Goal: Task Accomplishment & Management: Manage account settings

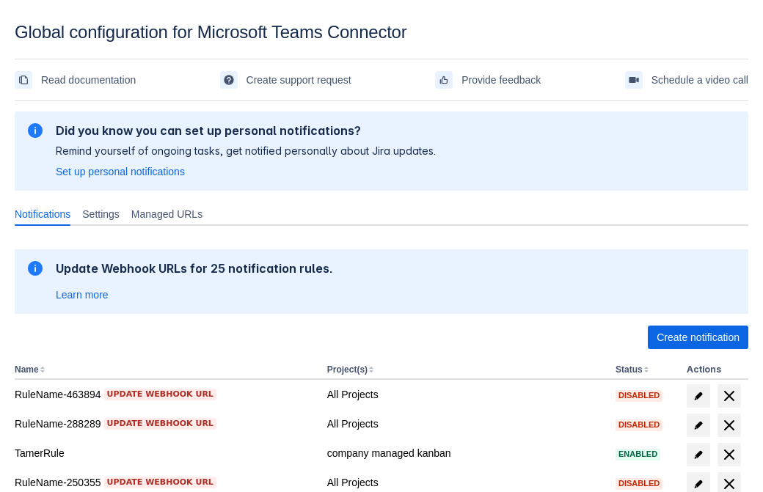
click at [698, 338] on span "Create notification" at bounding box center [698, 337] width 83 height 23
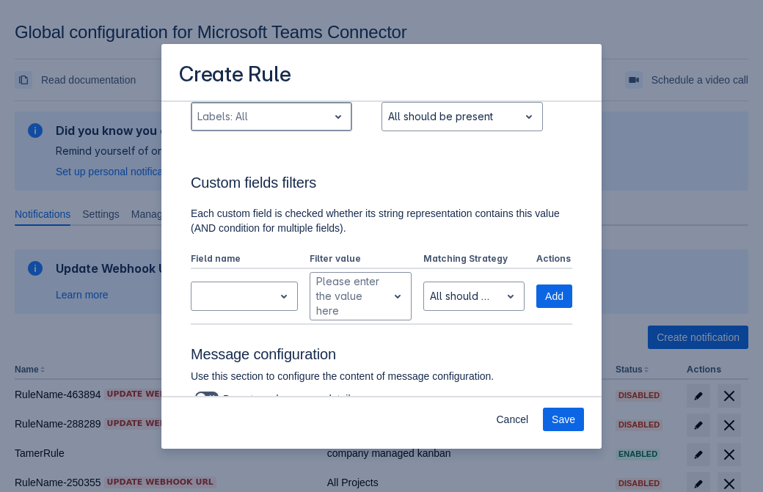
click at [271, 117] on div "Scrollable content" at bounding box center [259, 117] width 125 height 18
type input "982432_label"
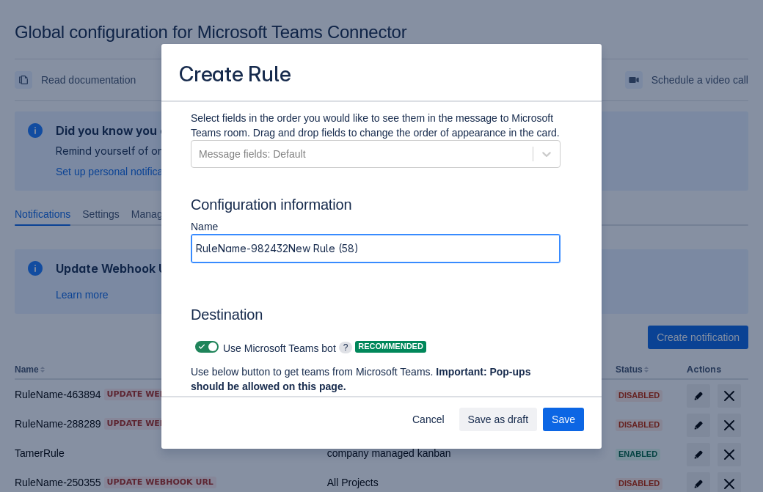
type input "RuleName-982432New Rule (58)"
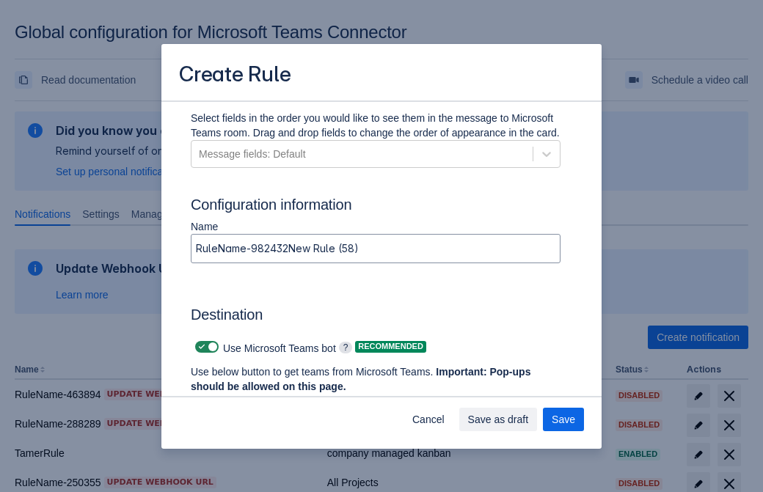
click at [200, 347] on span "Scrollable content" at bounding box center [202, 347] width 12 height 12
click at [200, 347] on input "Scrollable content" at bounding box center [200, 348] width 10 height 10
checkbox input "false"
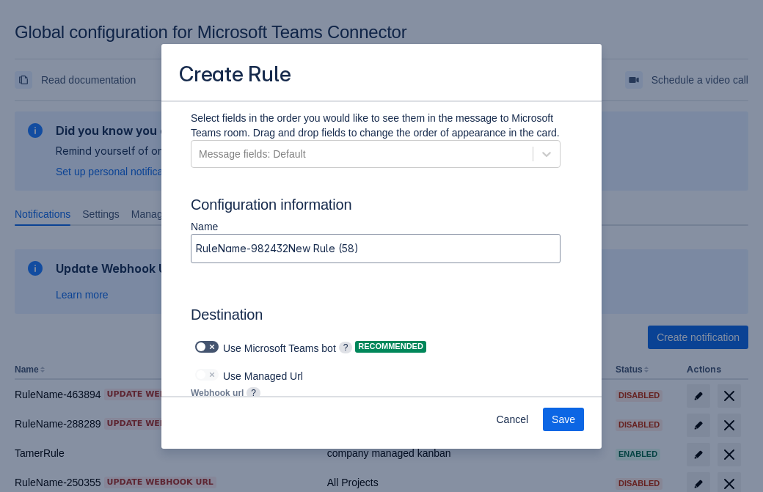
type input "https://prod-172.westeurope.logic.azure.com:443/workflows/ae977bb6ae334c9d95dfe…"
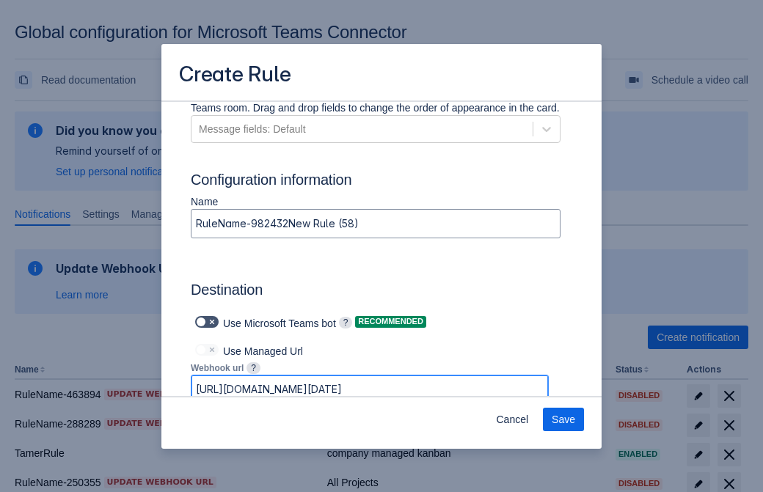
click at [564, 420] on span "Save" at bounding box center [563, 419] width 23 height 23
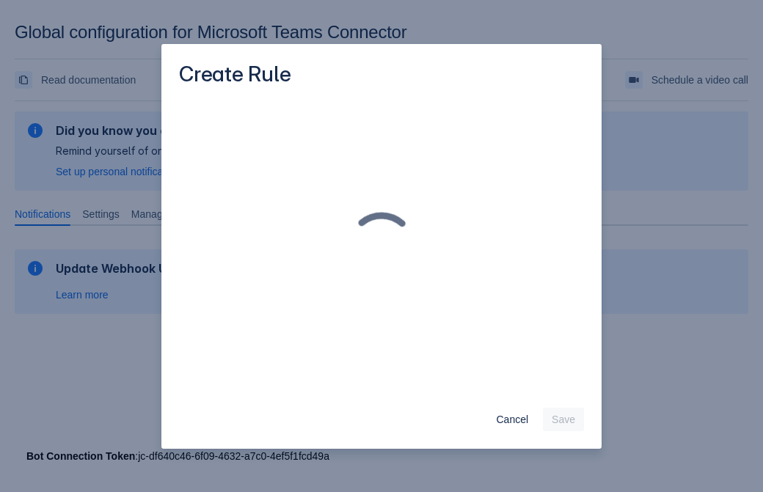
scroll to position [0, 0]
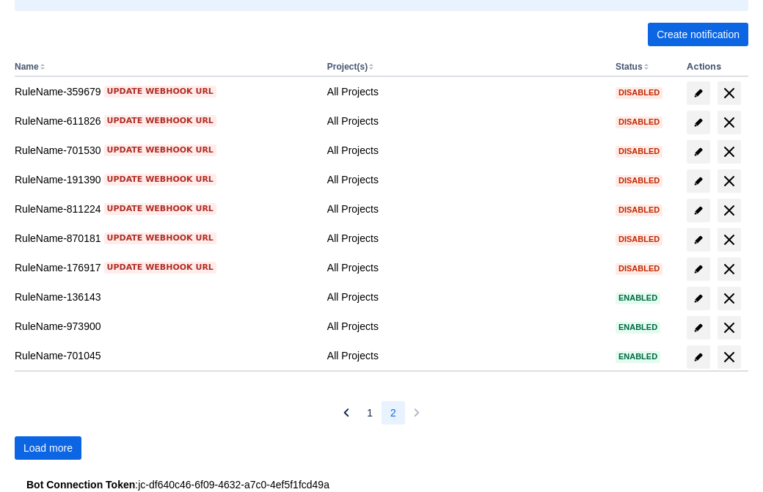
click at [48, 448] on span "Load more" at bounding box center [47, 448] width 49 height 23
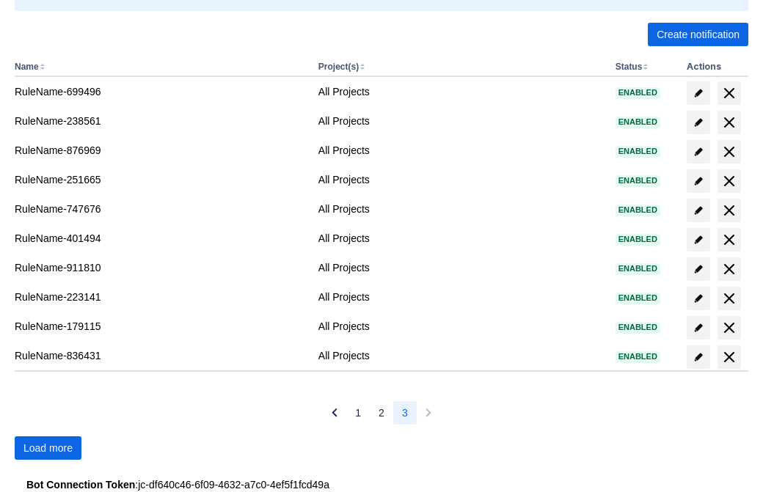
click at [48, 448] on span "Load more" at bounding box center [47, 448] width 49 height 23
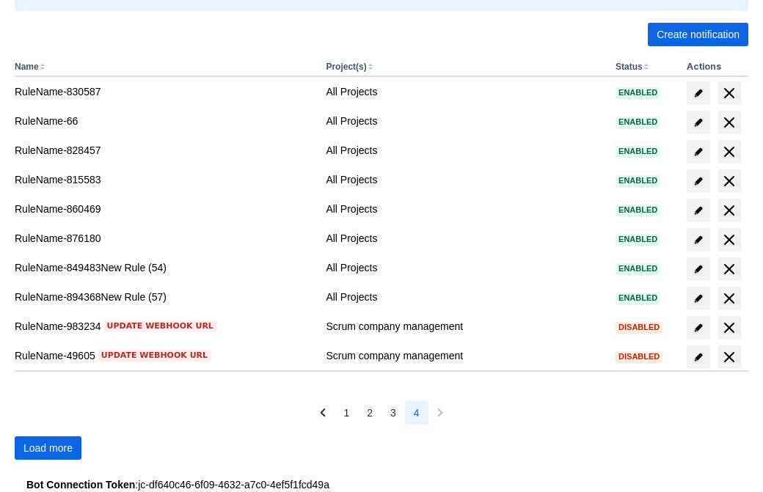
click at [48, 448] on span "Load more" at bounding box center [47, 448] width 49 height 23
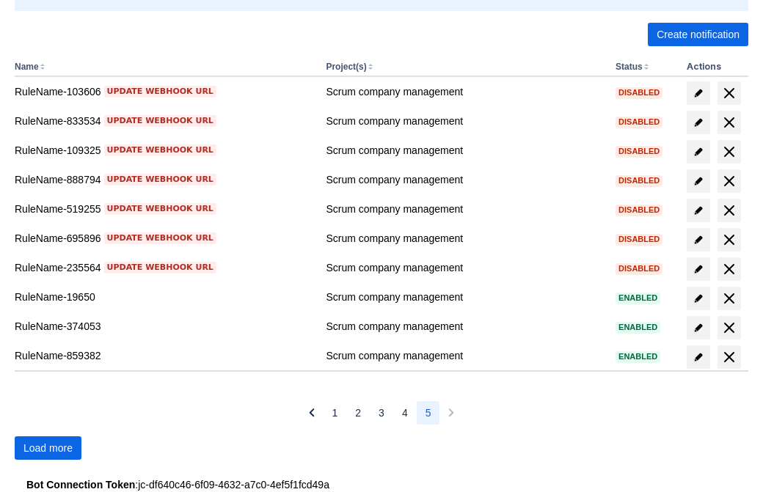
click at [48, 448] on span "Load more" at bounding box center [47, 448] width 49 height 23
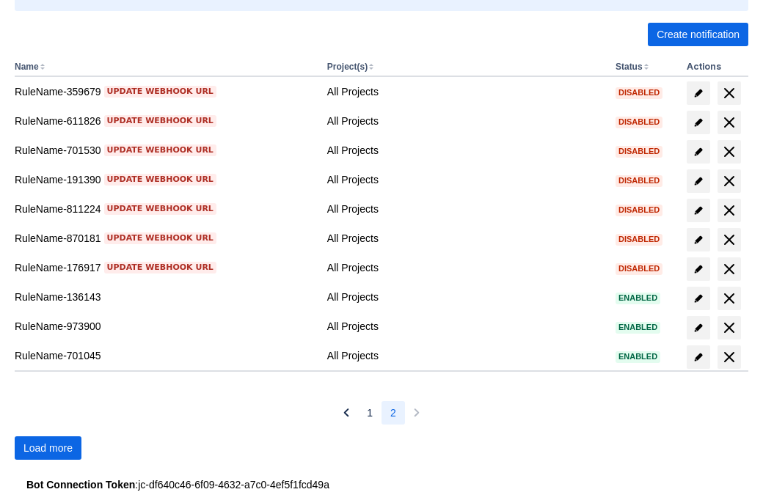
click at [48, 448] on span "Load more" at bounding box center [47, 448] width 49 height 23
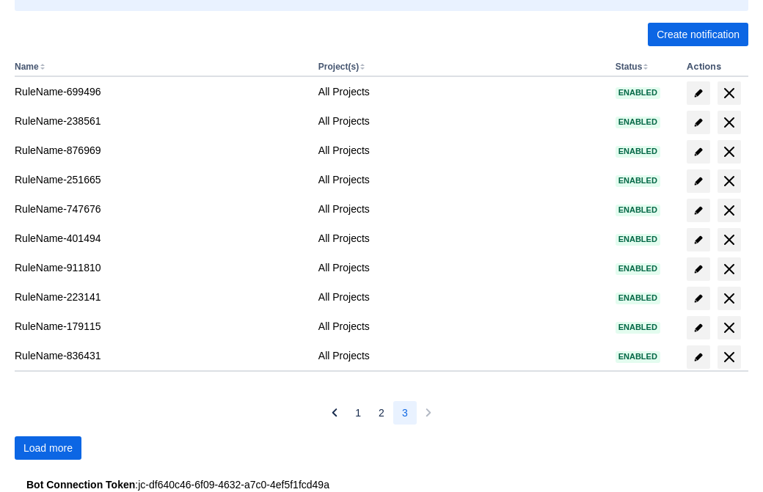
click at [48, 448] on span "Load more" at bounding box center [47, 448] width 49 height 23
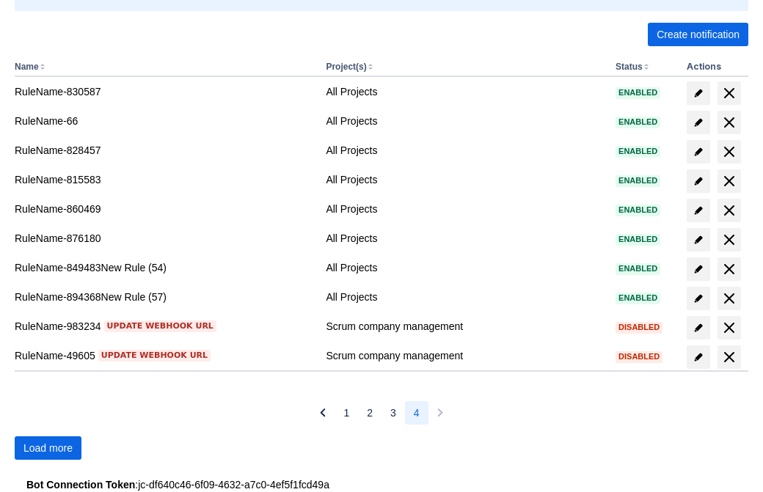
click at [48, 448] on span "Load more" at bounding box center [47, 448] width 49 height 23
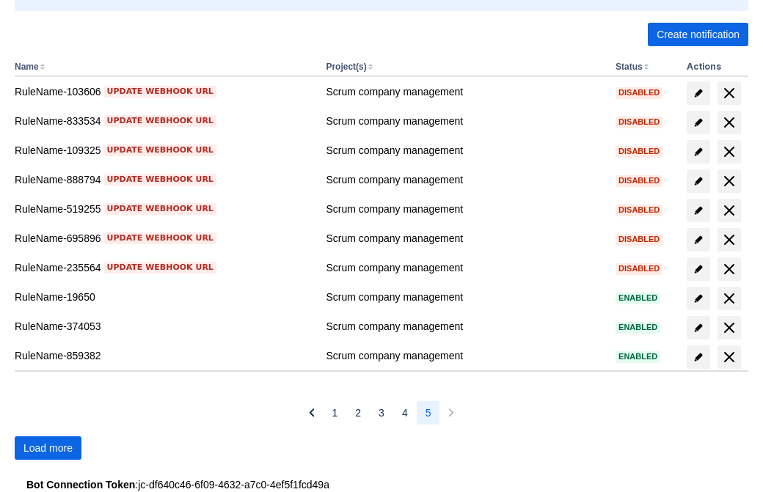
click at [48, 448] on span "Load more" at bounding box center [47, 448] width 49 height 23
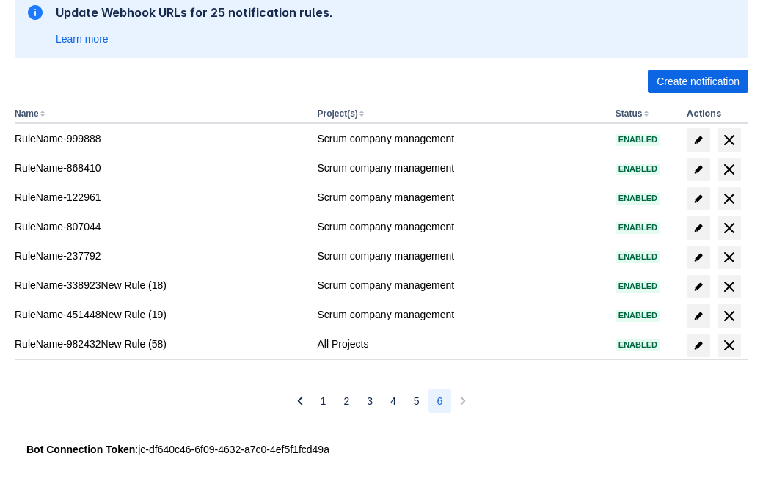
scroll to position [256, 0]
click at [729, 346] on span "delete" at bounding box center [730, 346] width 18 height 18
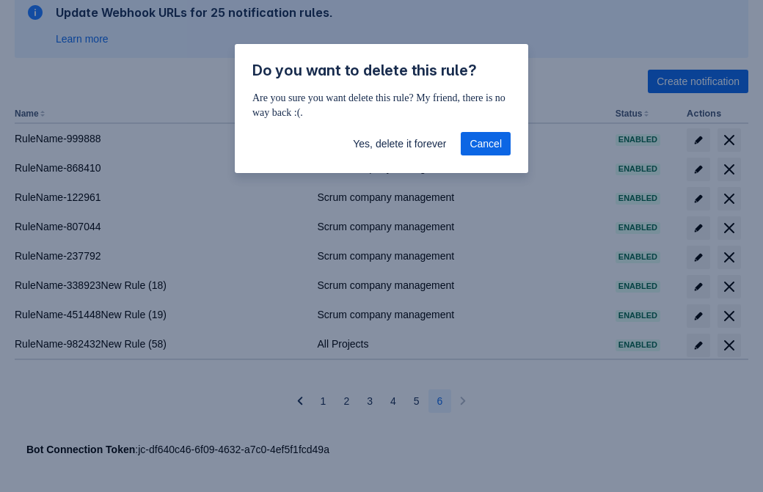
click at [399, 144] on span "Yes, delete it forever" at bounding box center [399, 143] width 93 height 23
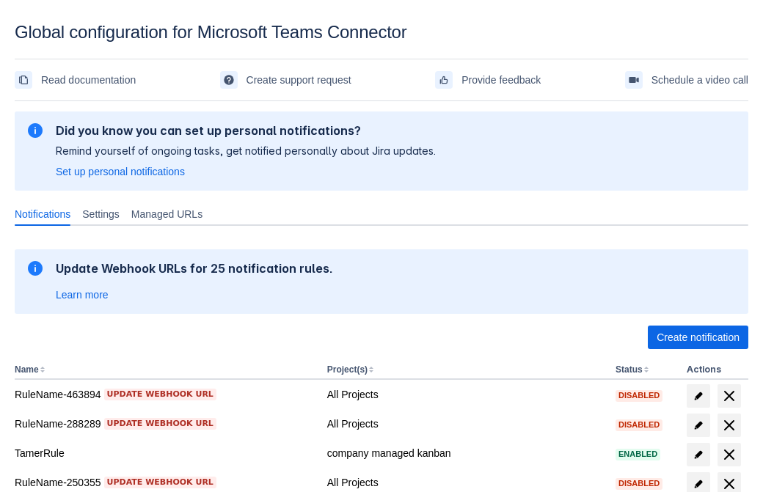
click at [698, 338] on span "Create notification" at bounding box center [698, 337] width 83 height 23
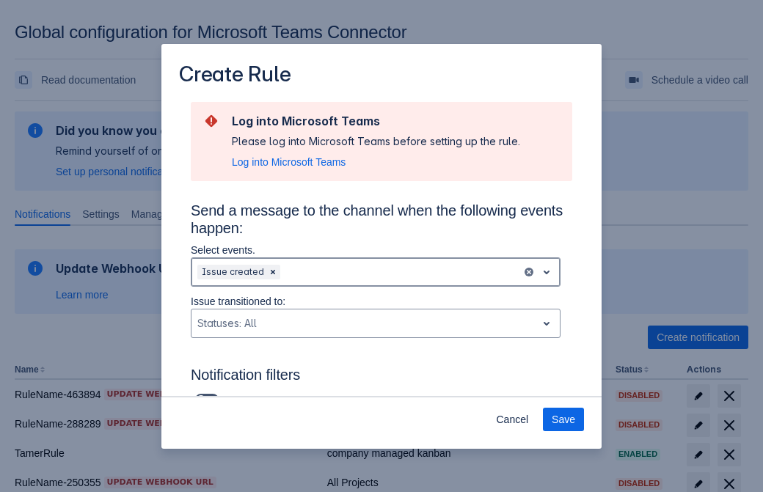
click at [376, 272] on div "Scrollable content" at bounding box center [399, 272] width 233 height 18
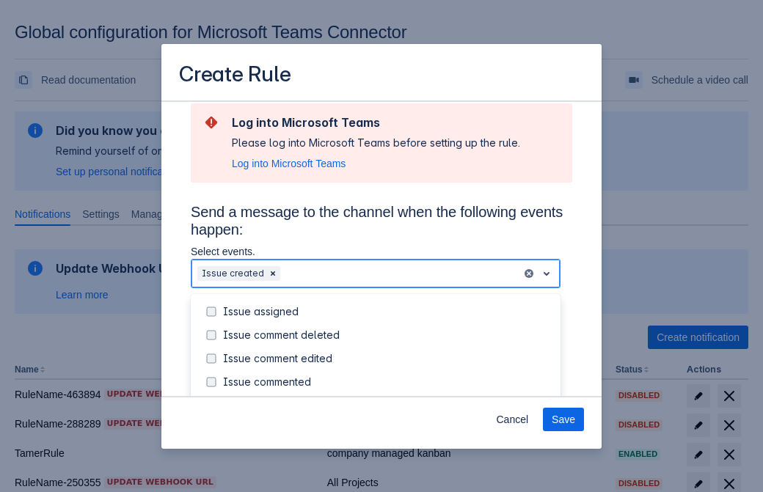
click at [387, 398] on div "Issue created" at bounding box center [387, 405] width 329 height 15
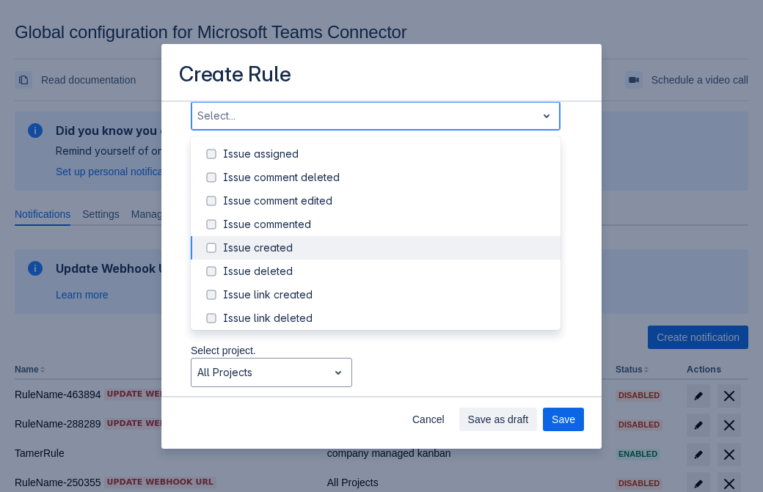
click at [387, 382] on div "Issue updated" at bounding box center [387, 389] width 329 height 15
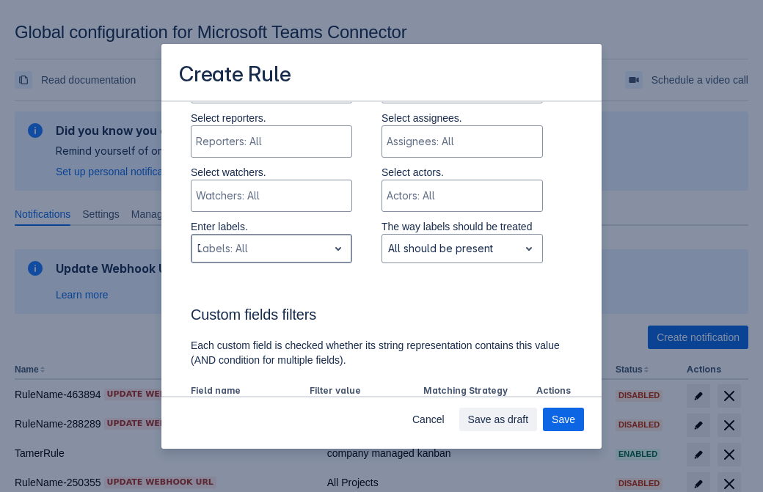
type input "715408_label"
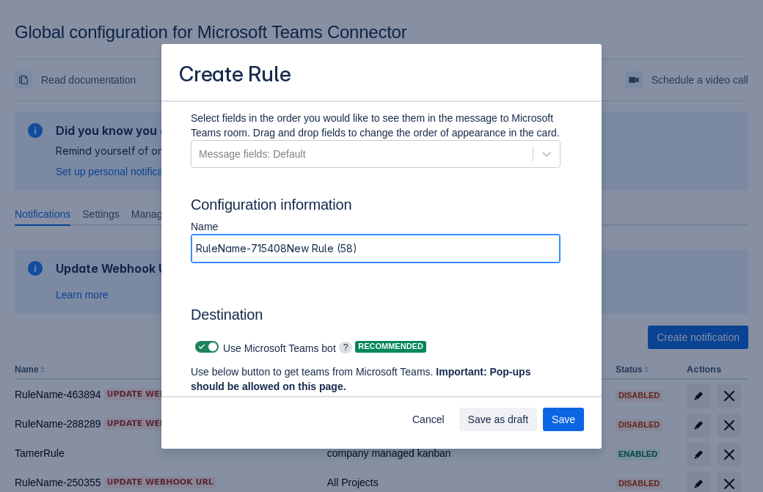
type input "RuleName-715408New Rule (58)"
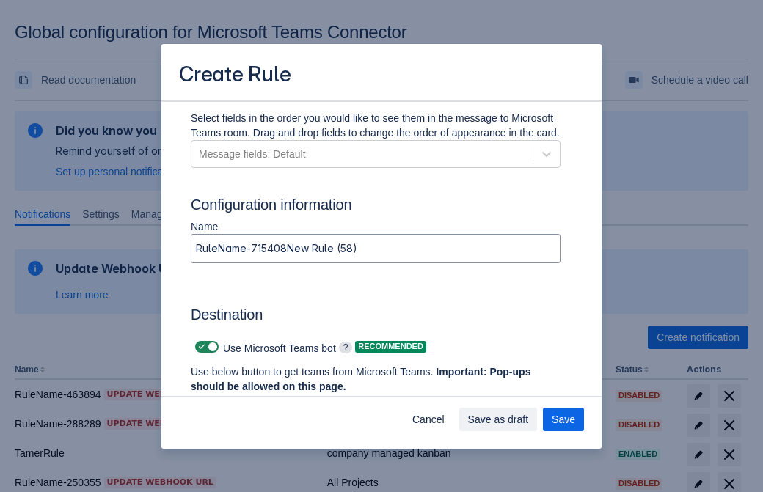
click at [200, 347] on span "Scrollable content" at bounding box center [202, 347] width 12 height 12
click at [200, 347] on input "Scrollable content" at bounding box center [200, 348] width 10 height 10
checkbox input "false"
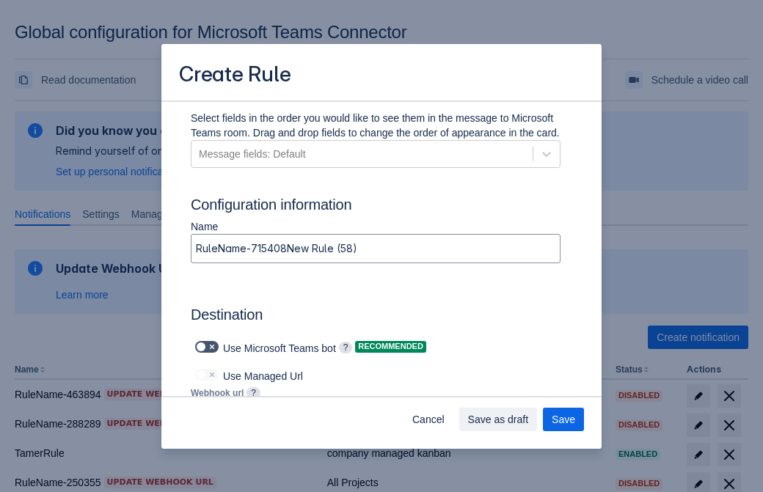
type input "https://prod-112.westeurope.logic.azure.com:443/workflows/bae959254738451b85002…"
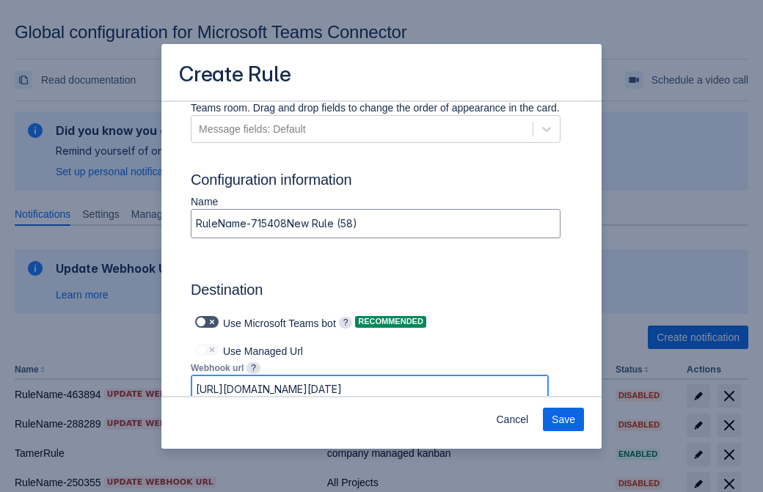
click at [564, 420] on span "Save" at bounding box center [563, 419] width 23 height 23
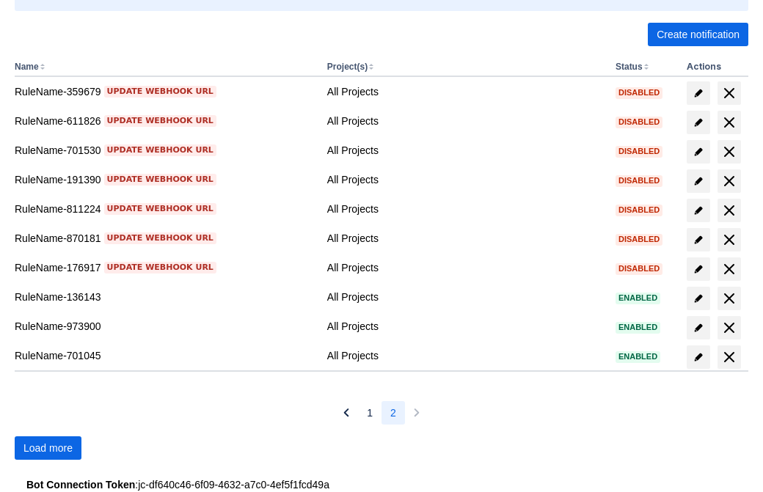
click at [48, 448] on span "Load more" at bounding box center [47, 448] width 49 height 23
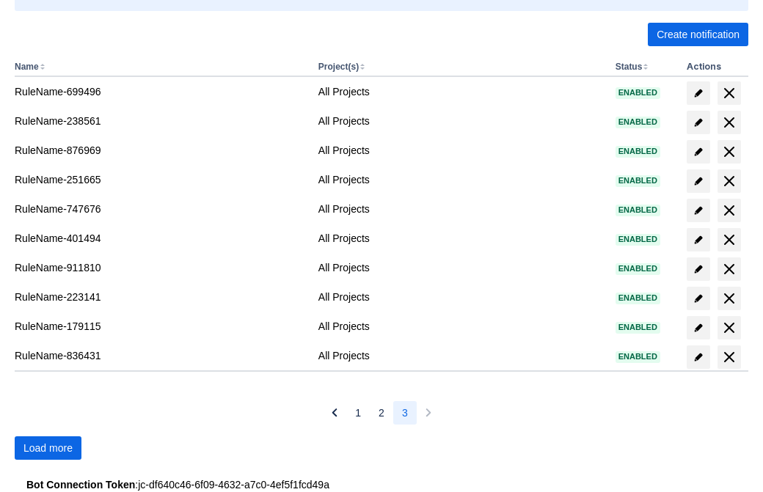
click at [48, 448] on span "Load more" at bounding box center [47, 448] width 49 height 23
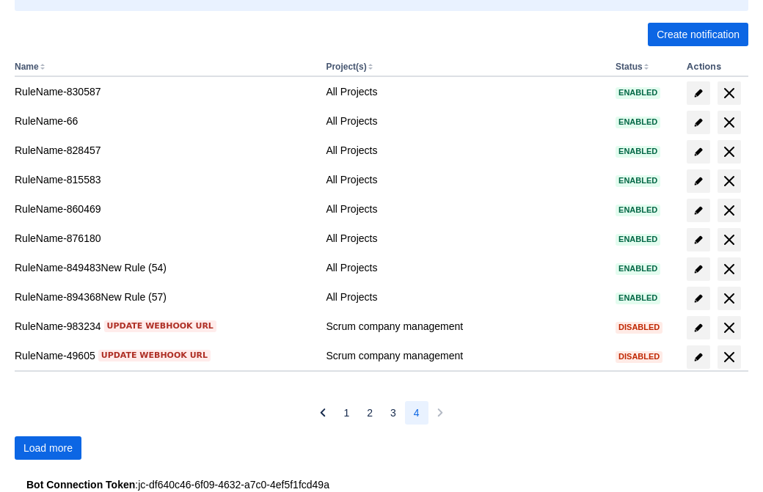
click at [48, 448] on span "Load more" at bounding box center [47, 448] width 49 height 23
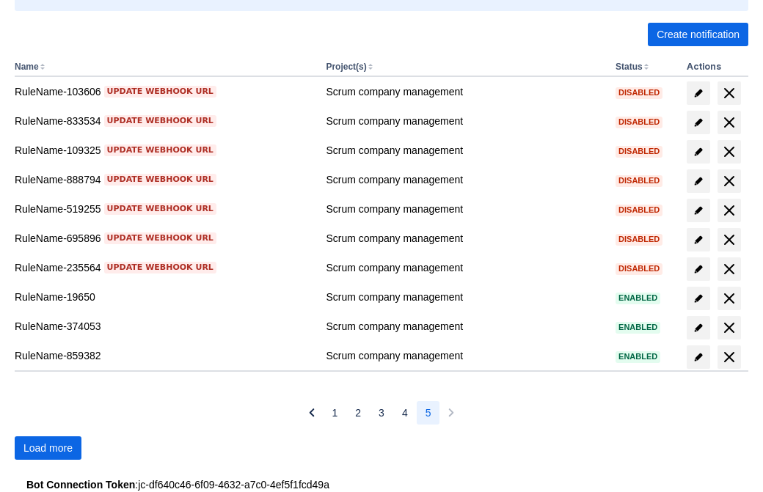
click at [48, 448] on span "Load more" at bounding box center [47, 448] width 49 height 23
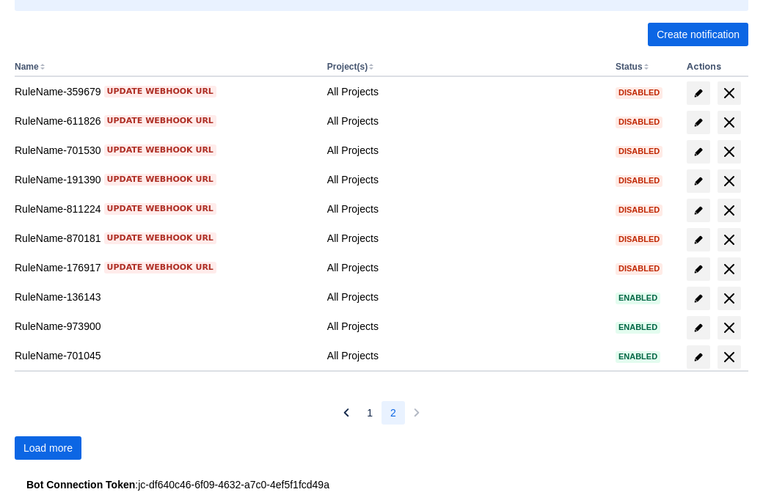
click at [48, 448] on span "Load more" at bounding box center [47, 448] width 49 height 23
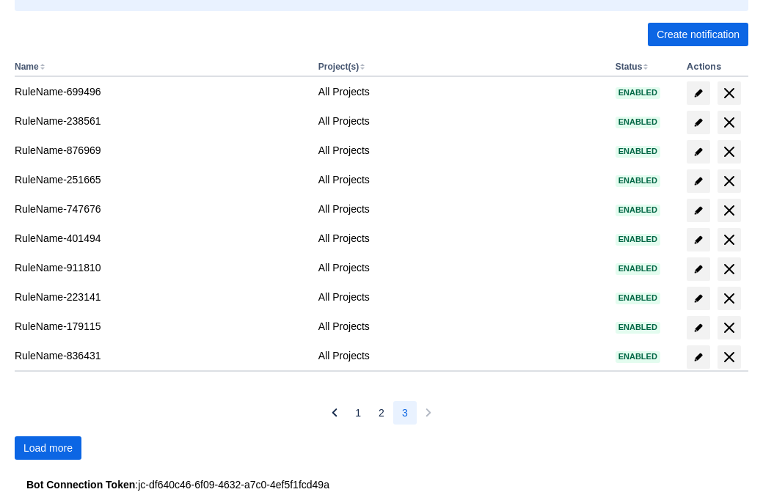
click at [48, 448] on span "Load more" at bounding box center [47, 448] width 49 height 23
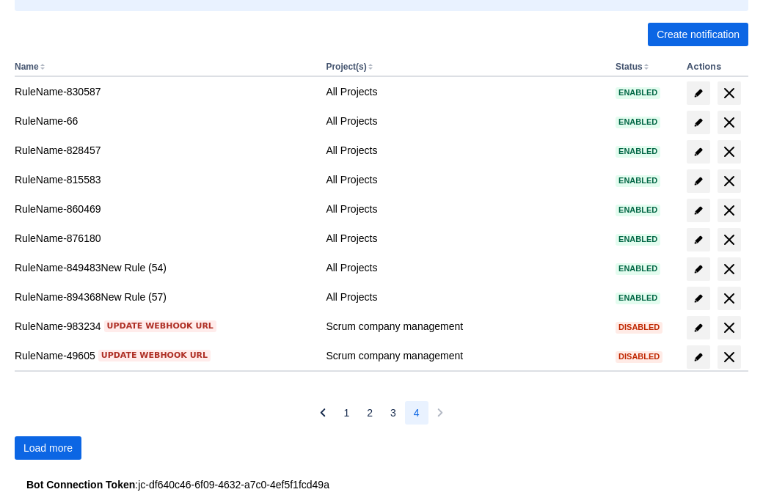
click at [48, 448] on span "Load more" at bounding box center [47, 448] width 49 height 23
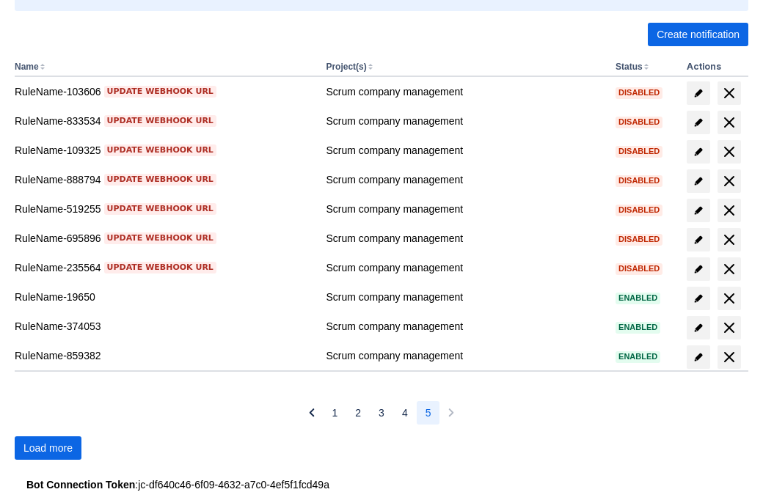
click at [48, 448] on span "Load more" at bounding box center [47, 448] width 49 height 23
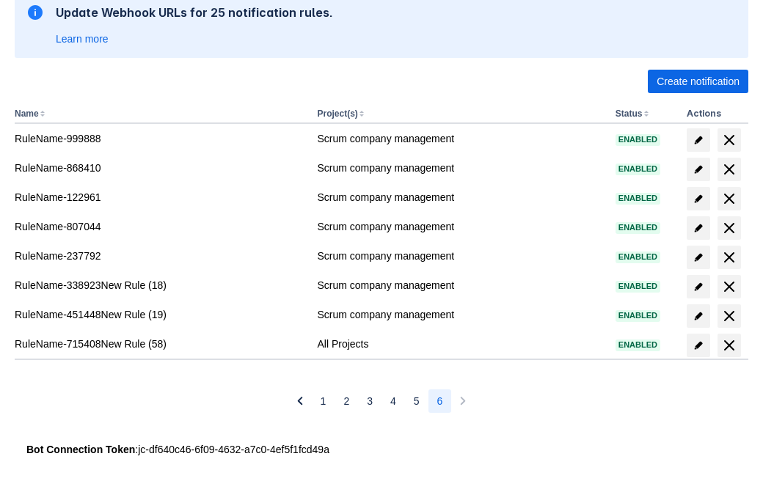
click at [729, 346] on span "delete" at bounding box center [730, 346] width 18 height 18
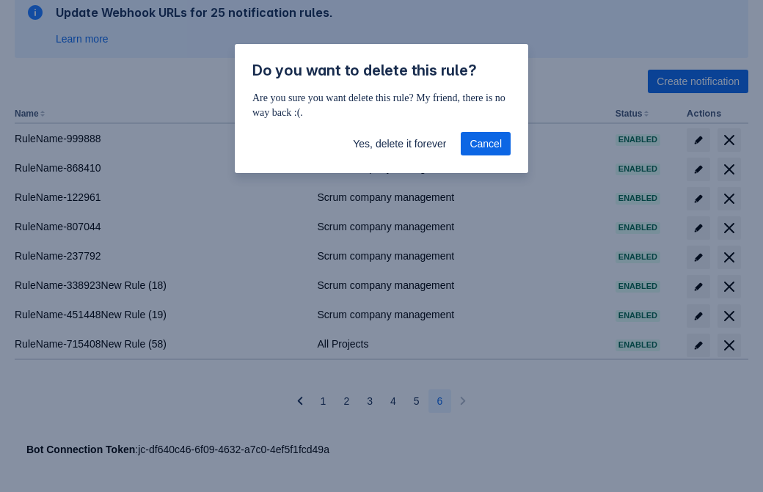
click at [399, 144] on span "Yes, delete it forever" at bounding box center [399, 143] width 93 height 23
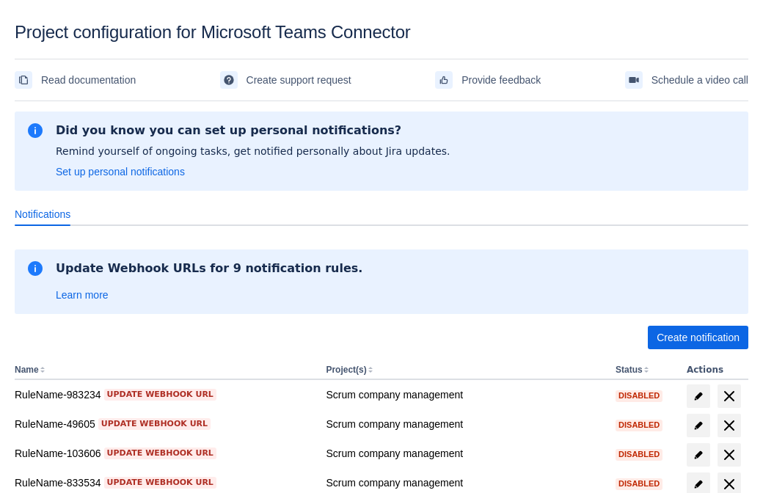
click at [698, 338] on span "Create notification" at bounding box center [698, 337] width 83 height 23
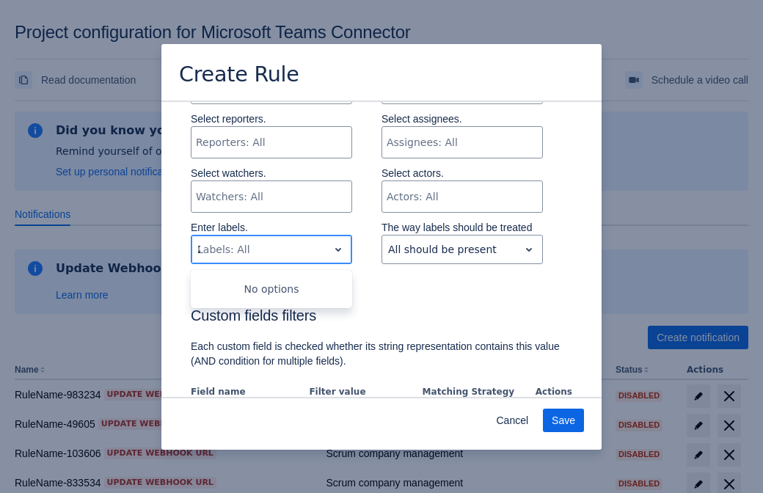
type input "255930_label"
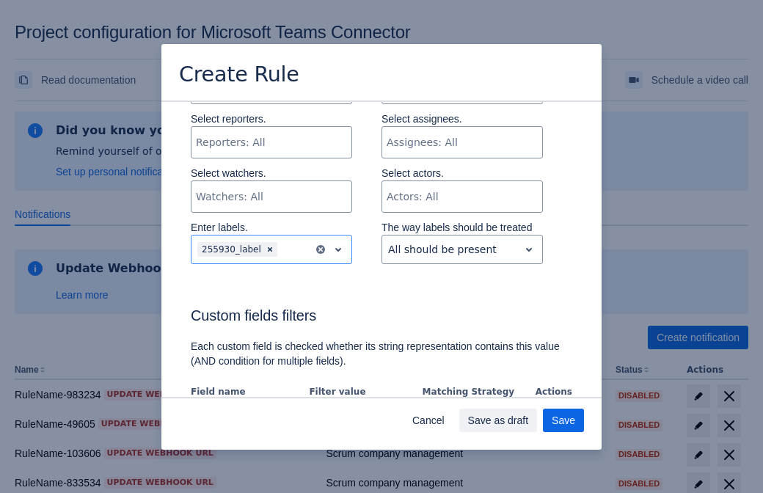
scroll to position [894, 0]
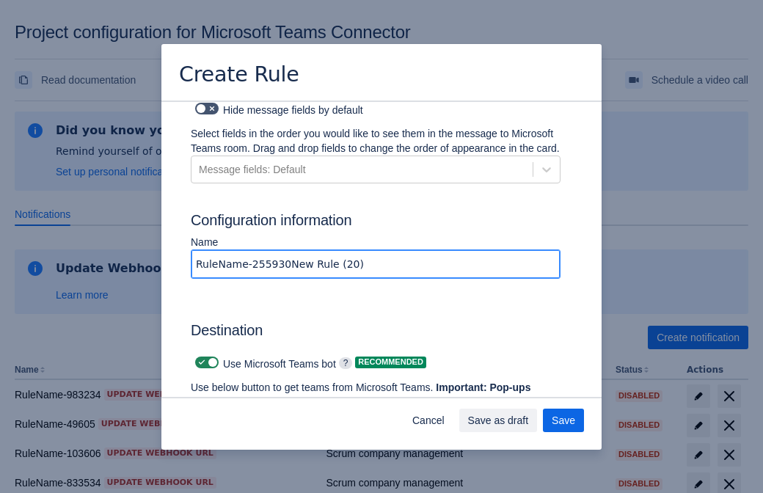
type input "RuleName-255930New Rule (20)"
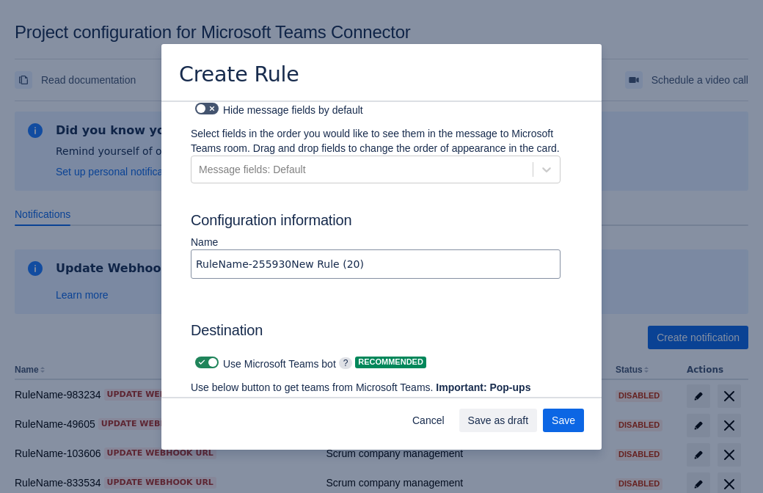
click at [200, 357] on span at bounding box center [202, 363] width 12 height 12
click at [200, 358] on input "checkbox" at bounding box center [200, 363] width 10 height 10
checkbox input "false"
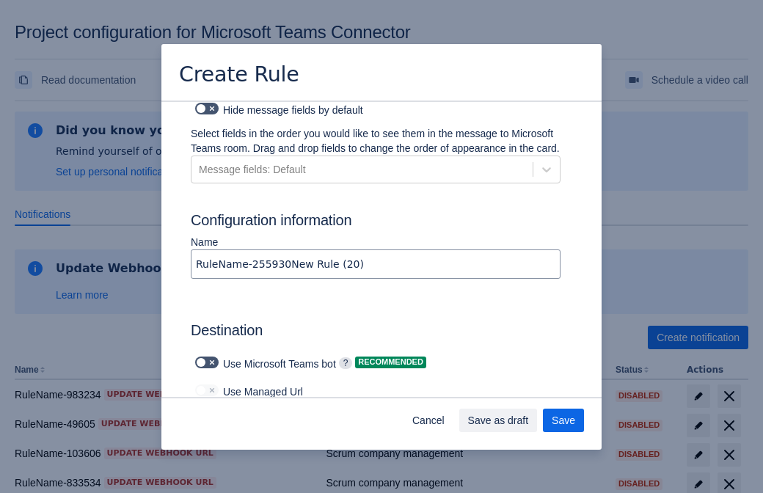
type input "[URL][DOMAIN_NAME][DATE]"
click at [564, 420] on span "Save" at bounding box center [563, 420] width 23 height 23
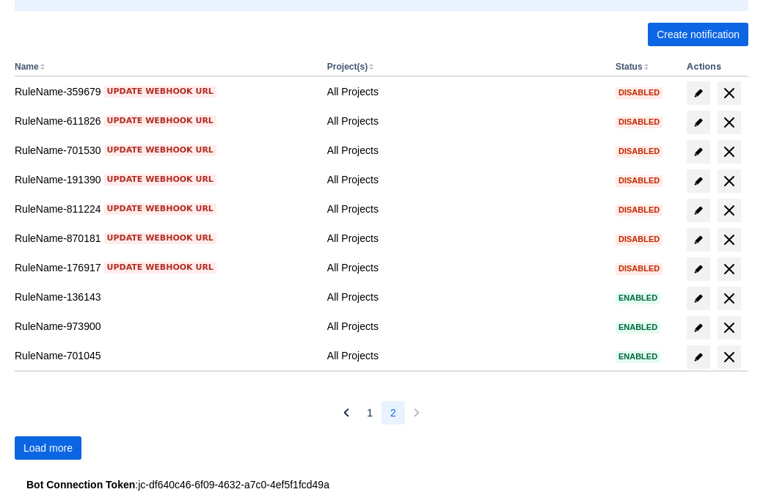
click at [48, 448] on span "Load more" at bounding box center [47, 448] width 49 height 23
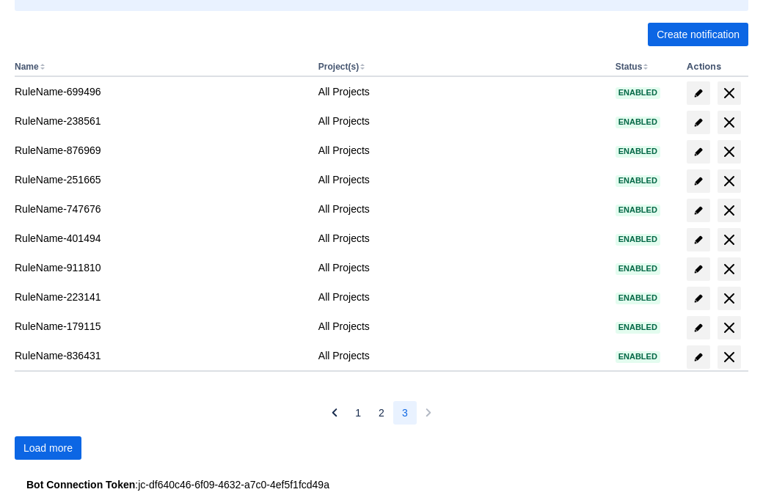
click at [48, 448] on span "Load more" at bounding box center [47, 448] width 49 height 23
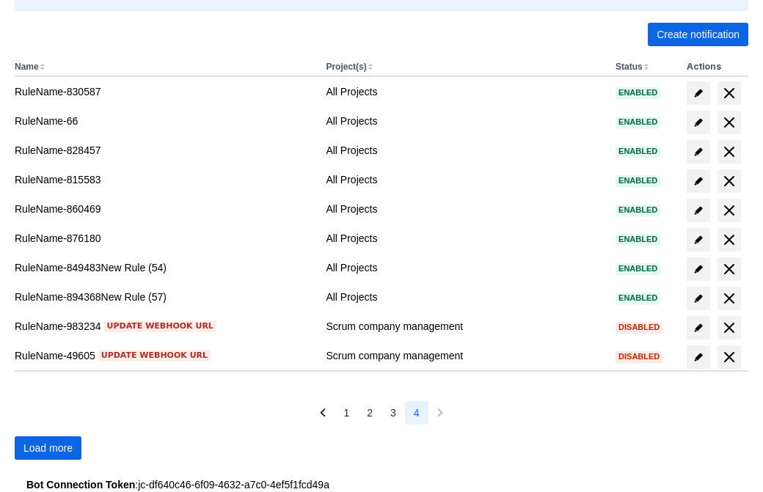
click at [48, 448] on span "Load more" at bounding box center [47, 448] width 49 height 23
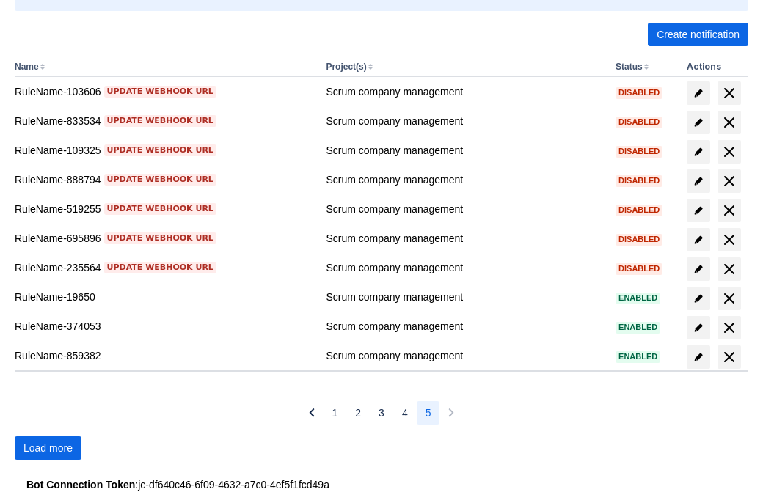
click at [48, 448] on span "Load more" at bounding box center [47, 448] width 49 height 23
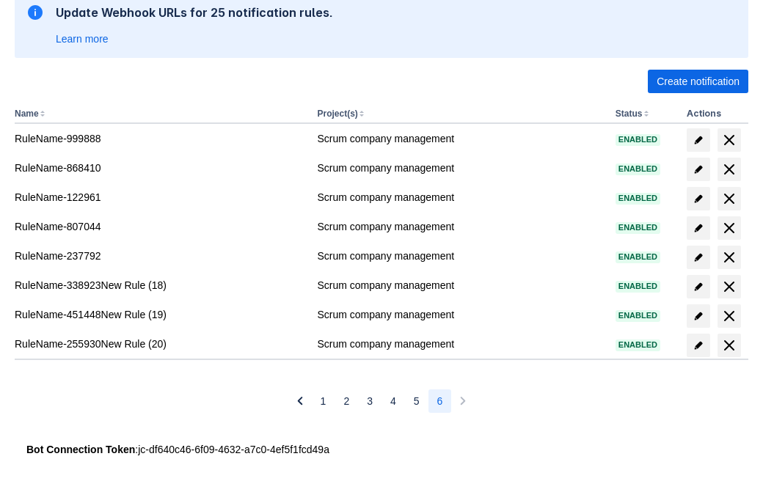
click at [729, 346] on span "delete" at bounding box center [730, 346] width 18 height 18
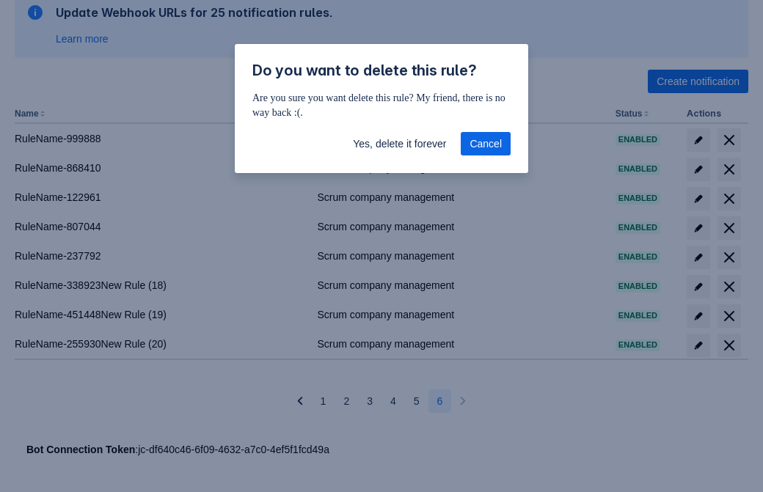
click at [399, 144] on span "Yes, delete it forever" at bounding box center [399, 143] width 93 height 23
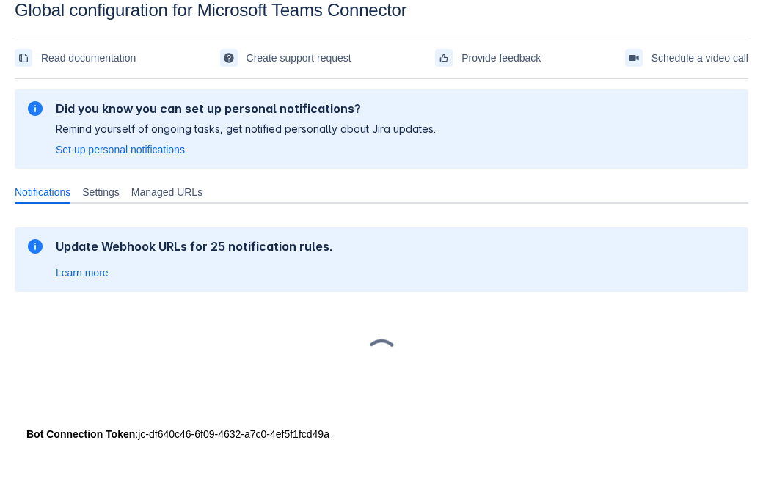
scroll to position [22, 0]
